Goal: Transaction & Acquisition: Download file/media

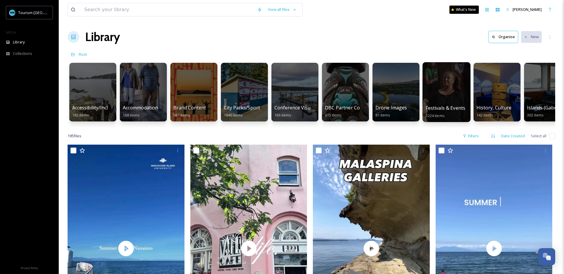
click at [447, 94] on div at bounding box center [446, 92] width 48 height 60
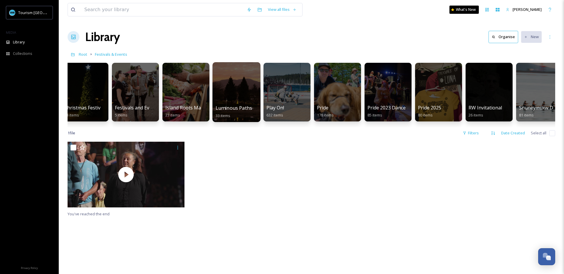
scroll to position [0, 68]
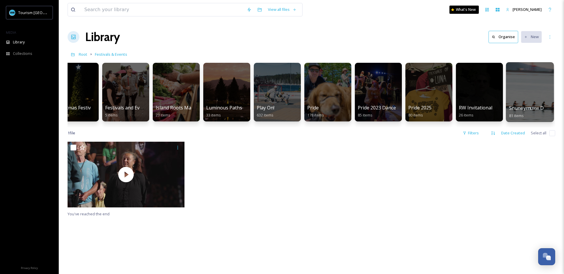
click at [507, 97] on div at bounding box center [530, 92] width 48 height 60
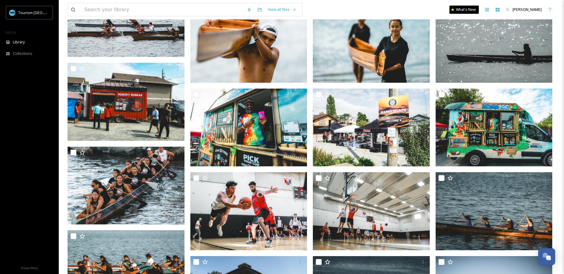
scroll to position [1447, 0]
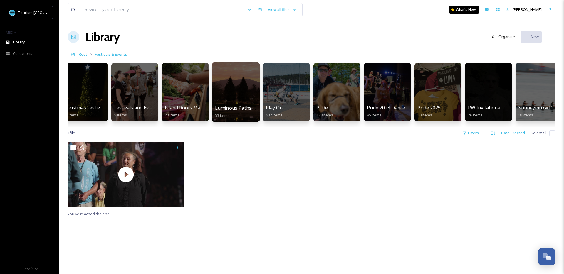
scroll to position [0, 68]
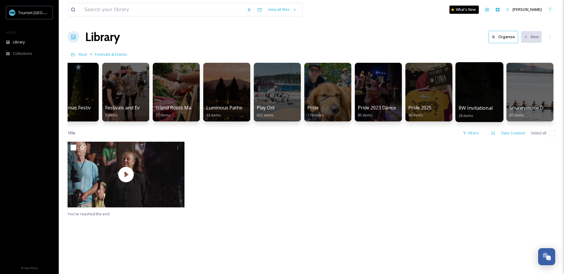
click at [483, 97] on div at bounding box center [479, 92] width 48 height 60
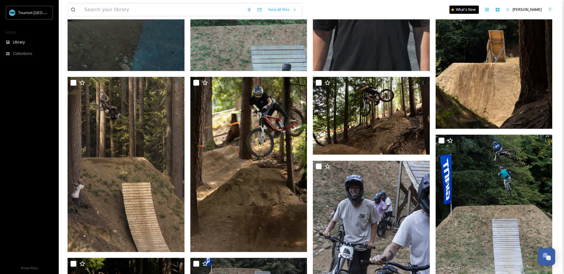
scroll to position [503, 0]
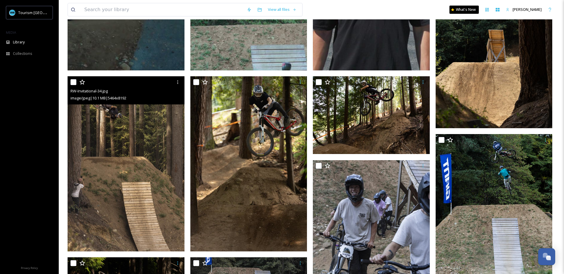
click at [103, 172] on img at bounding box center [126, 163] width 117 height 175
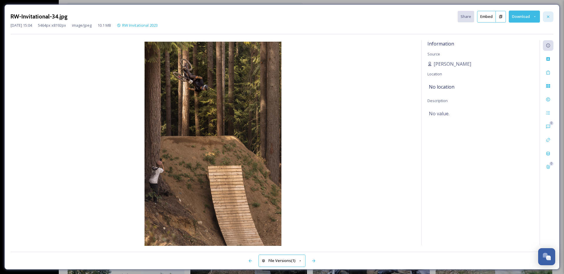
click at [551, 18] on div at bounding box center [548, 16] width 11 height 11
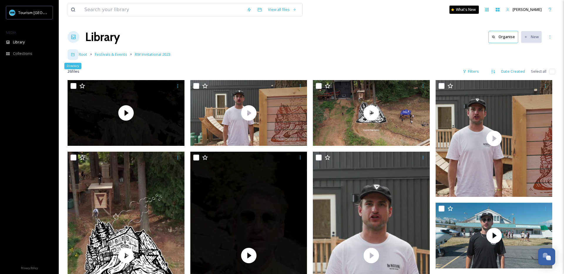
click at [69, 54] on div "Directory" at bounding box center [73, 54] width 11 height 11
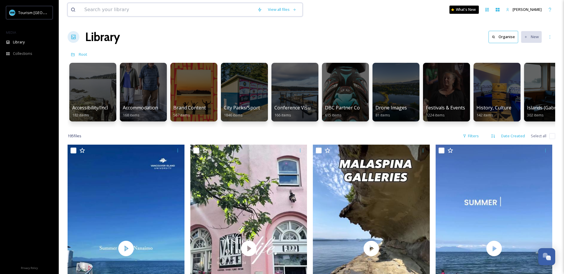
click at [109, 11] on input at bounding box center [167, 9] width 173 height 13
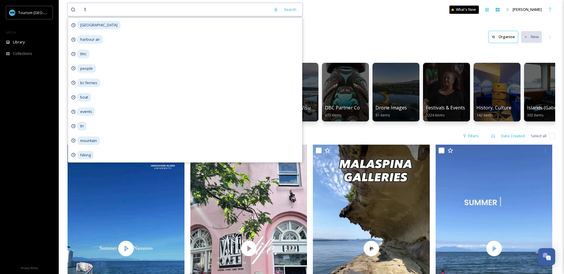
type input "tn"
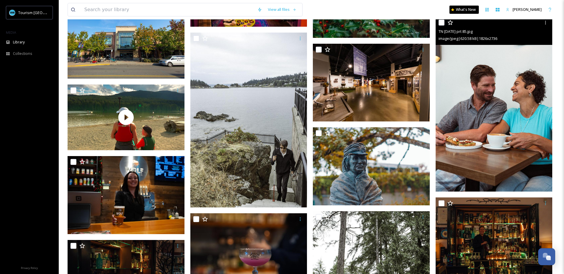
scroll to position [1034, 0]
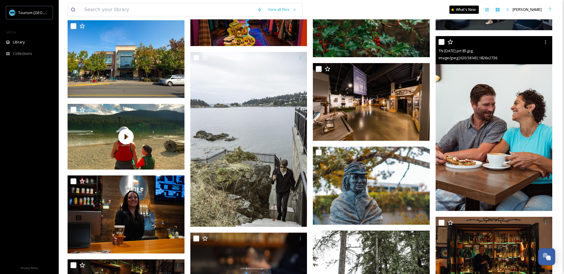
click at [508, 137] on img at bounding box center [494, 123] width 117 height 175
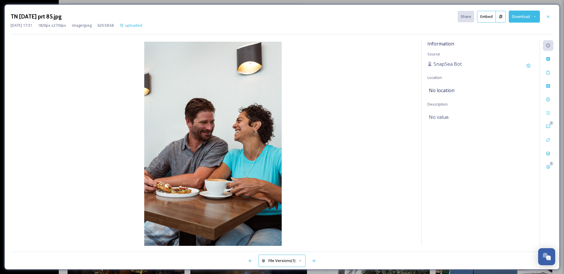
click at [516, 17] on button "Download" at bounding box center [524, 17] width 31 height 12
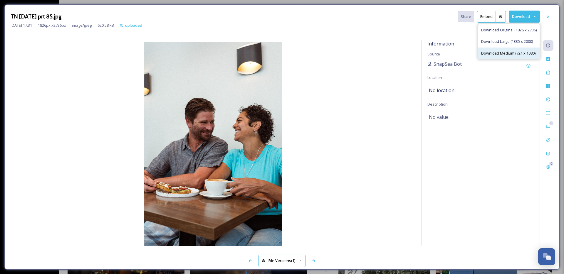
click at [519, 52] on span "Download Medium (721 x 1080)" at bounding box center [508, 54] width 54 height 6
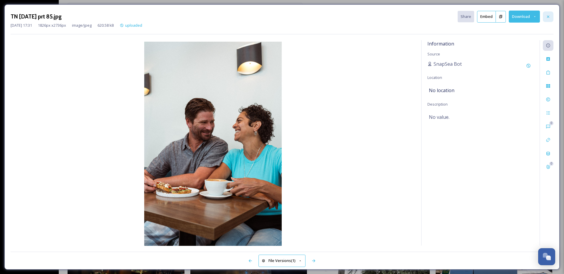
click at [548, 17] on icon at bounding box center [548, 16] width 2 height 2
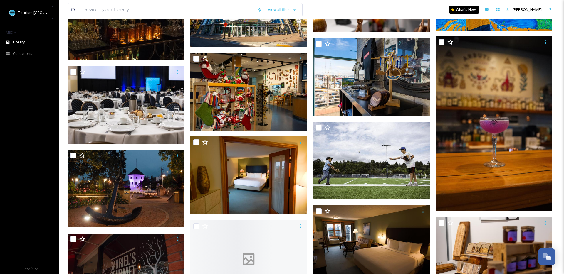
scroll to position [2487, 0]
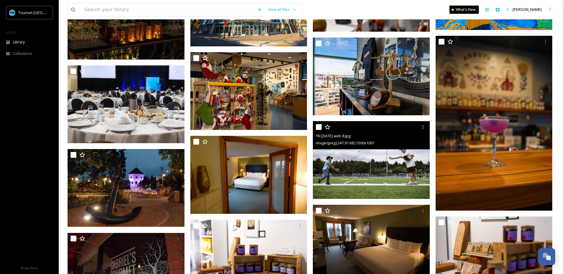
click at [358, 163] on img at bounding box center [371, 160] width 117 height 78
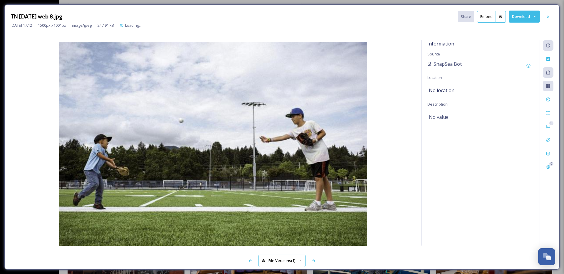
click at [517, 18] on button "Download" at bounding box center [524, 17] width 31 height 12
click at [512, 29] on span "Download Original (1500 x 1001)" at bounding box center [509, 30] width 56 height 6
